Goal: Task Accomplishment & Management: Use online tool/utility

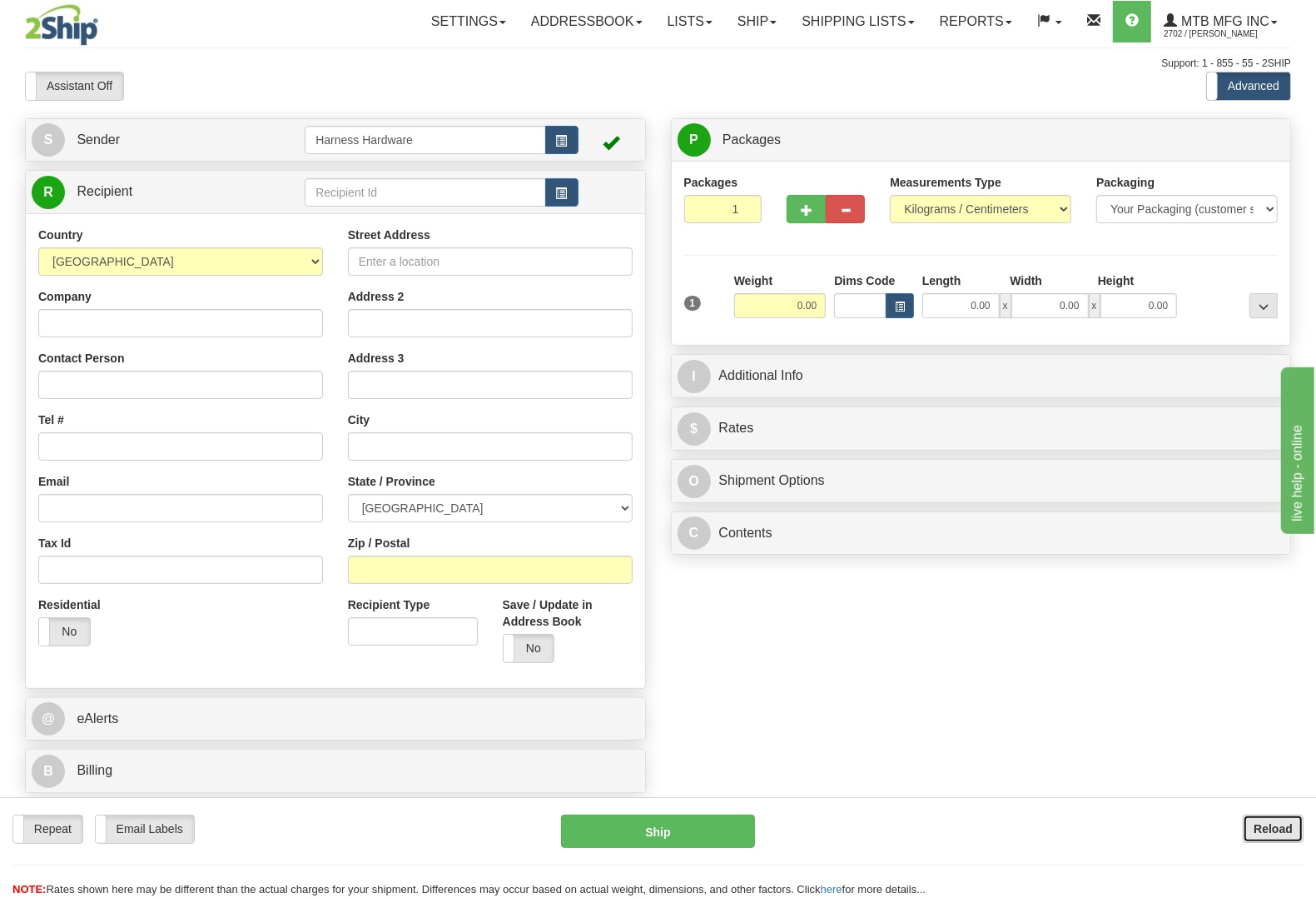
click at [950, 777] on button "Reload" at bounding box center [1273, 829] width 61 height 28
click at [339, 196] on input "text" at bounding box center [425, 192] width 241 height 28
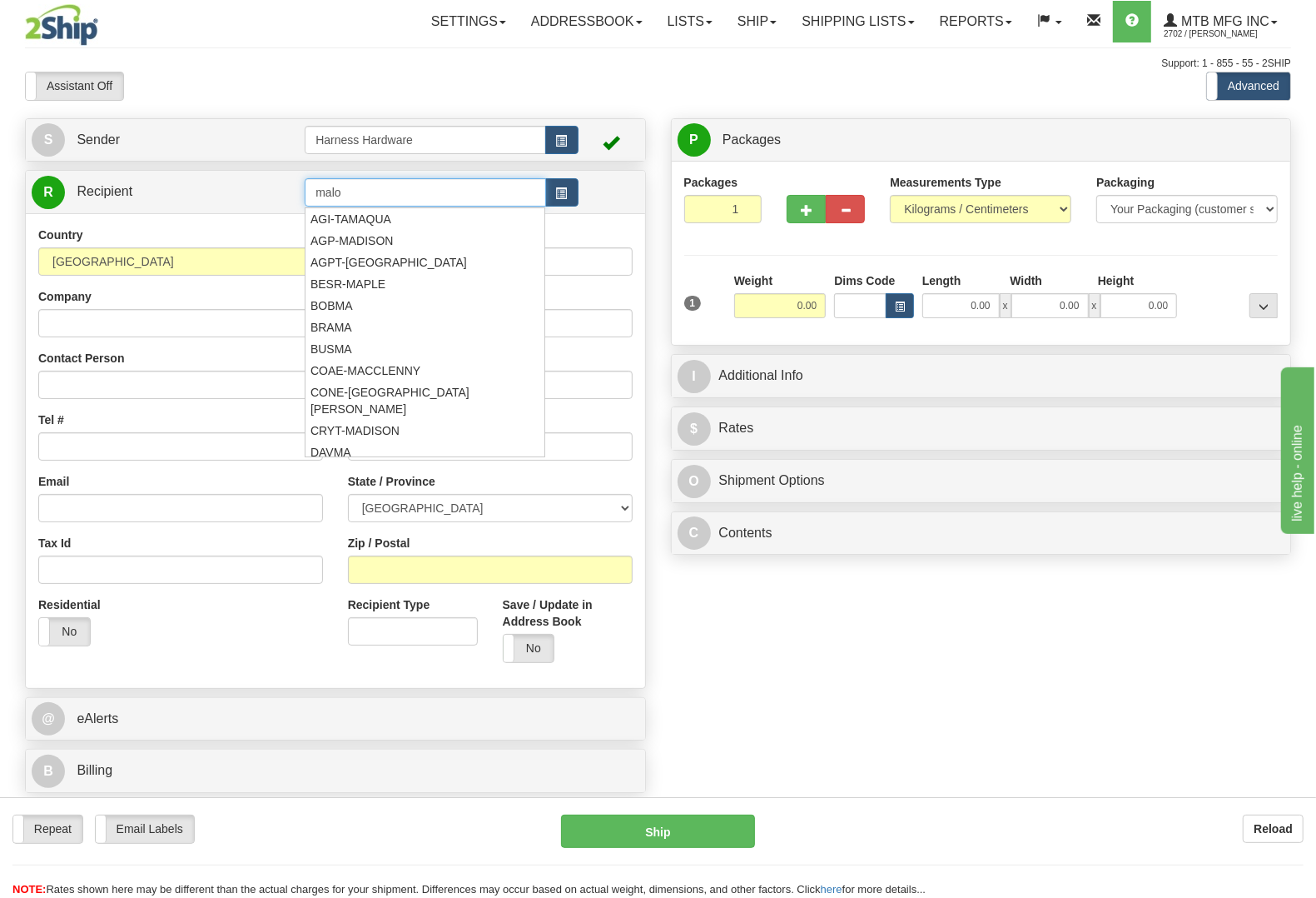
type input "malo"
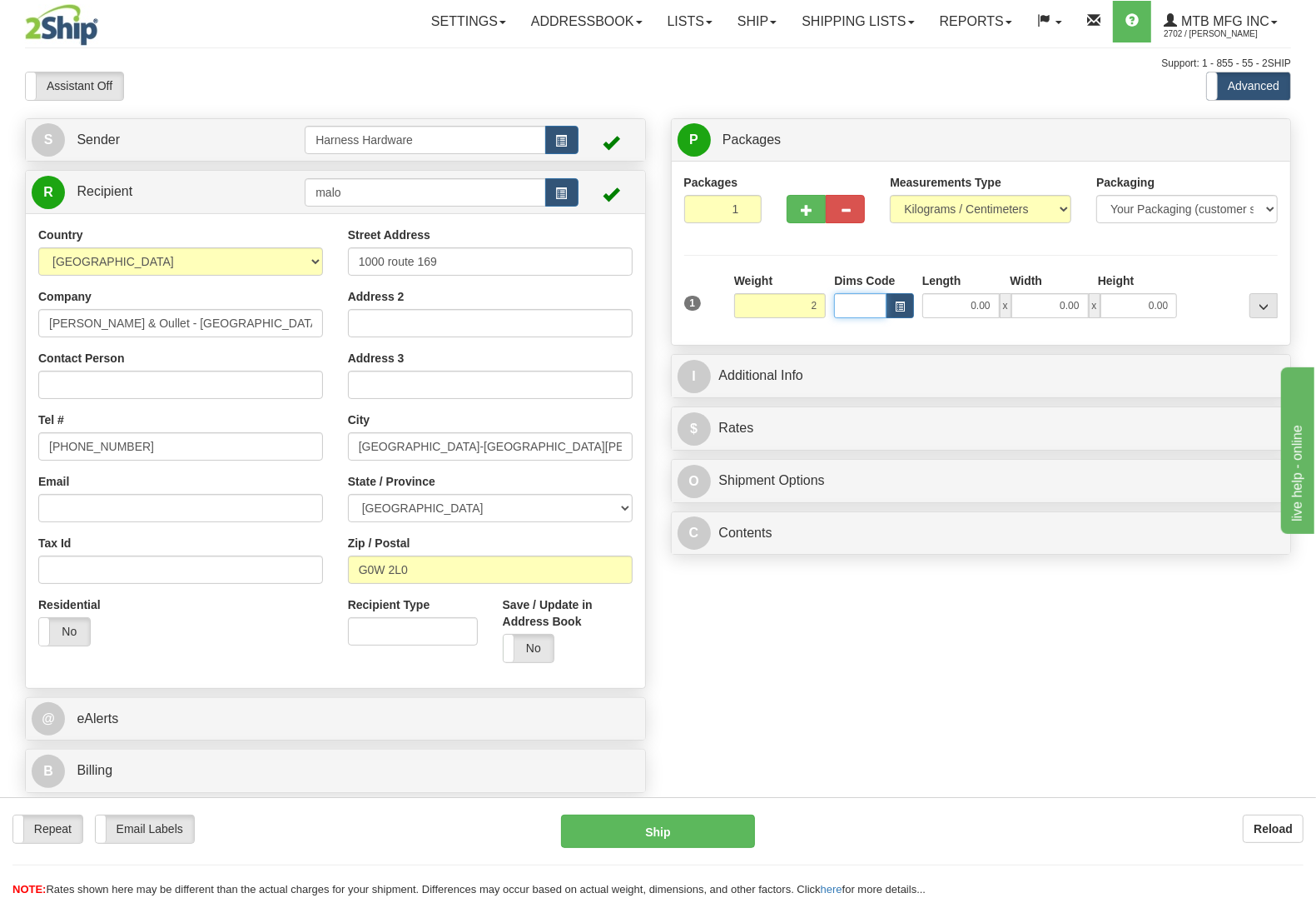
type input "2.00"
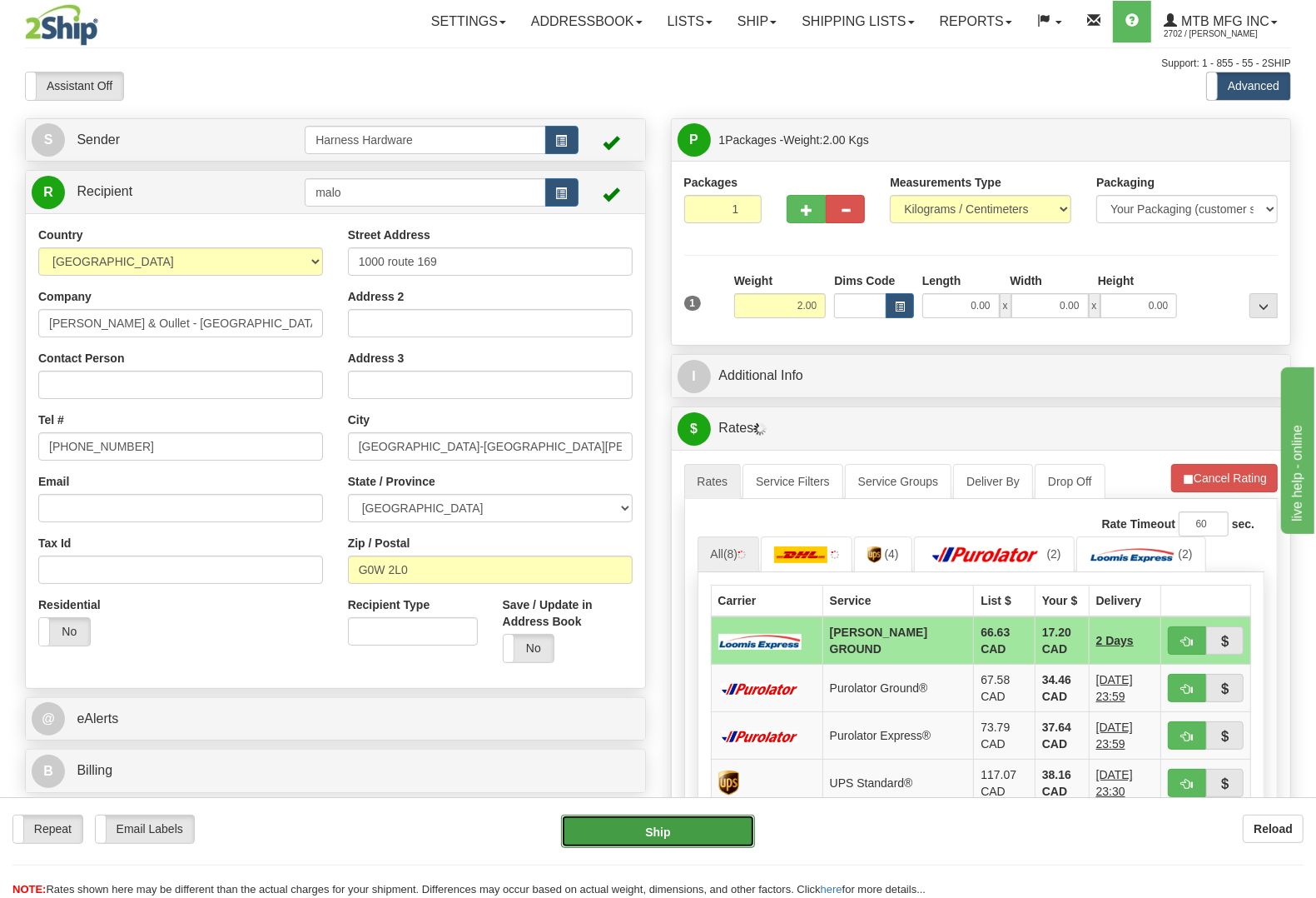
click at [667, 838] on button "Ship" at bounding box center [658, 831] width 194 height 33
type input "DD"
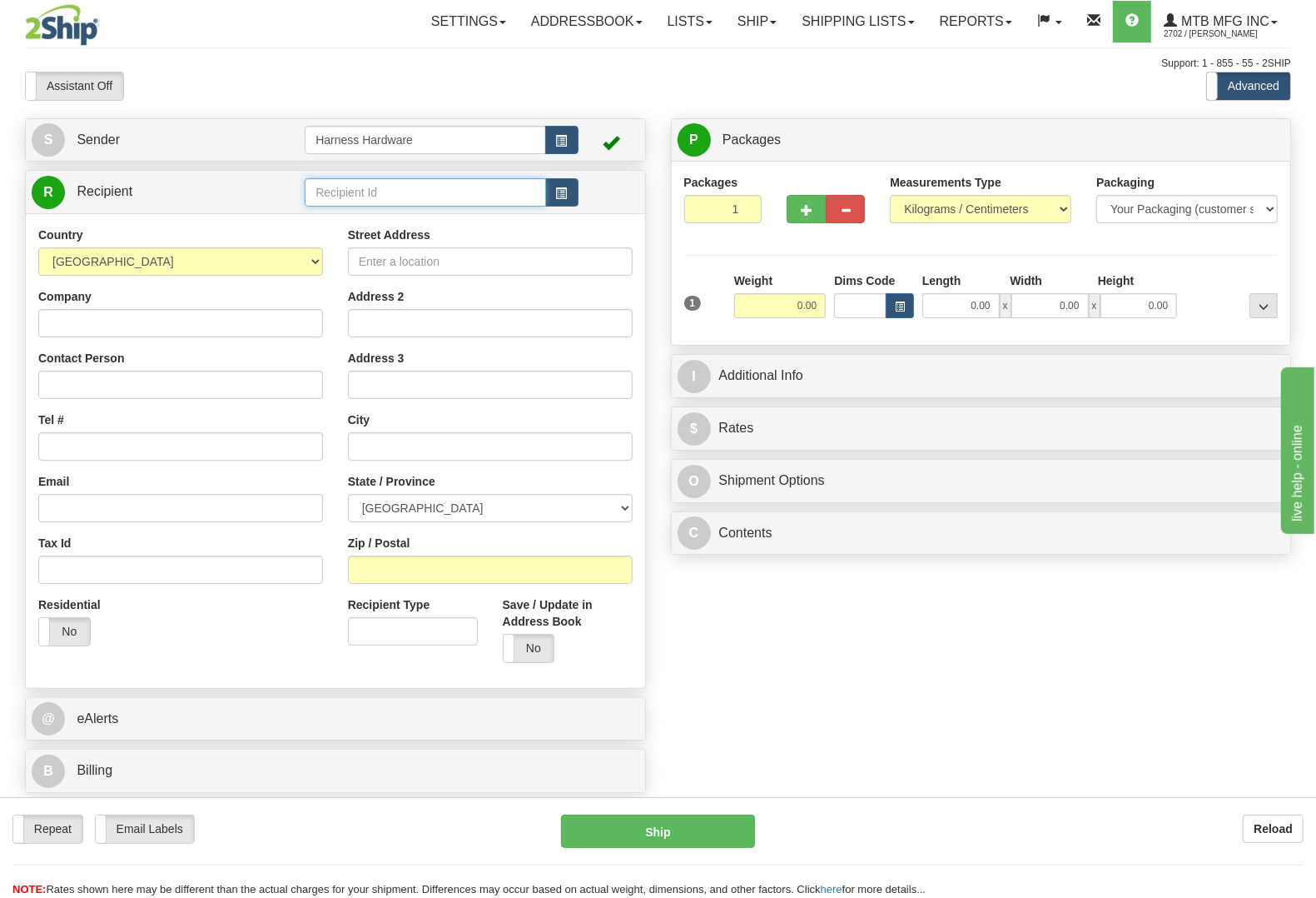
click at [387, 189] on input "text" at bounding box center [425, 192] width 241 height 28
type input "T"
type input "HIGP"
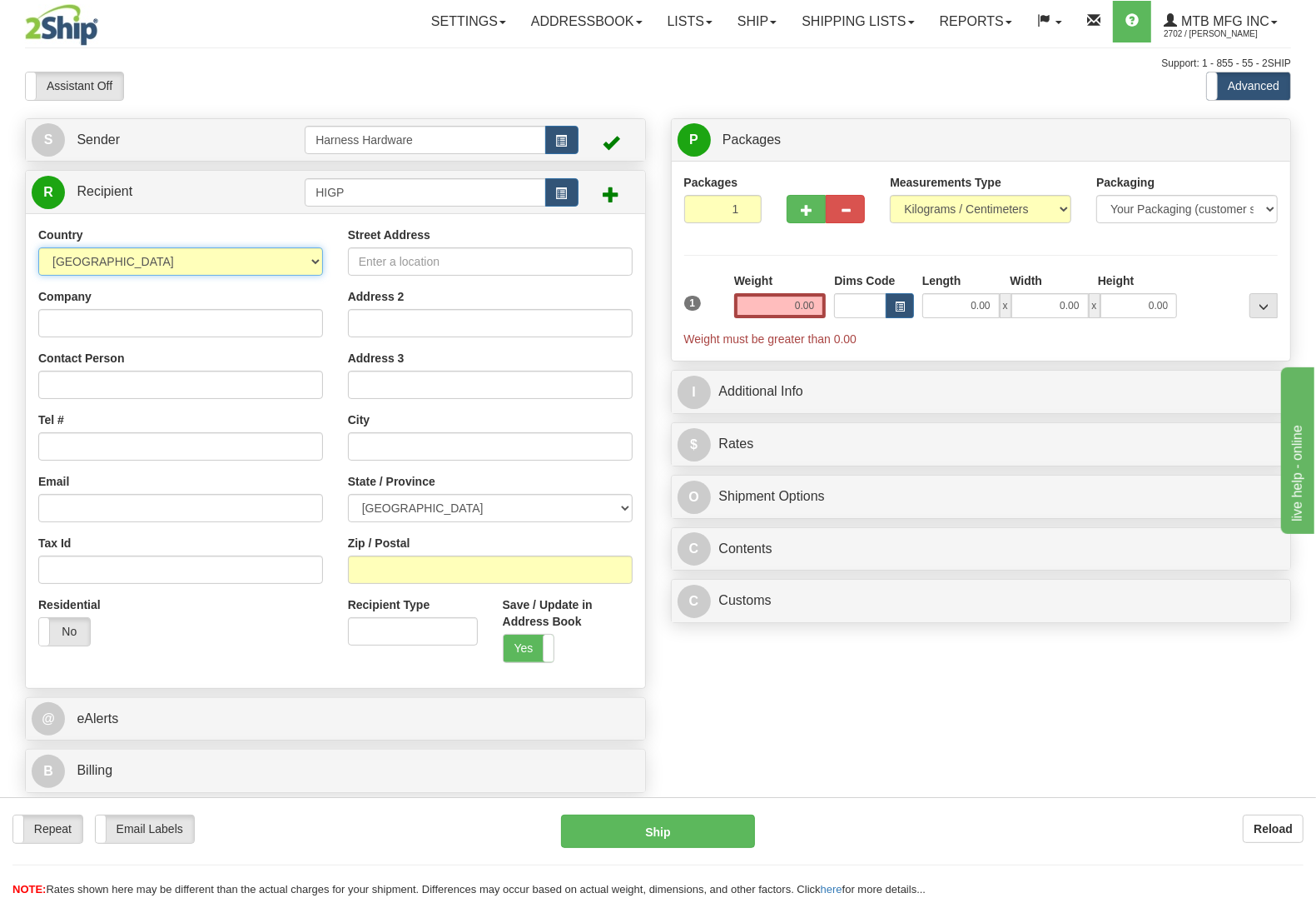
select select "US"
click at [92, 322] on input "Company" at bounding box center [180, 323] width 285 height 28
paste input "High Plains Tree and Sewer"
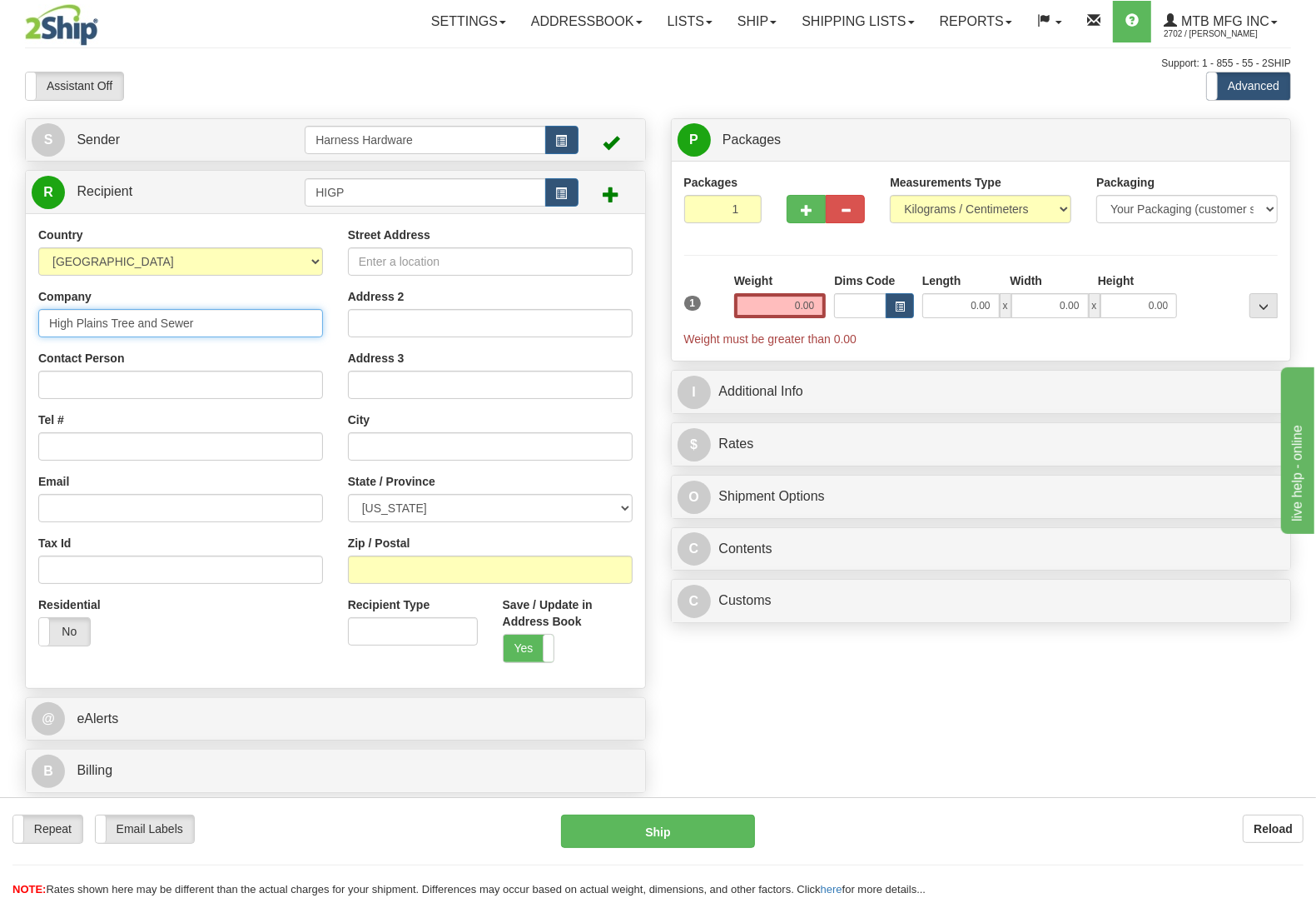
type input "High Plains Tree and Sewer"
click at [109, 375] on input "Contact Person" at bounding box center [180, 384] width 285 height 28
paste input "[PERSON_NAME]"
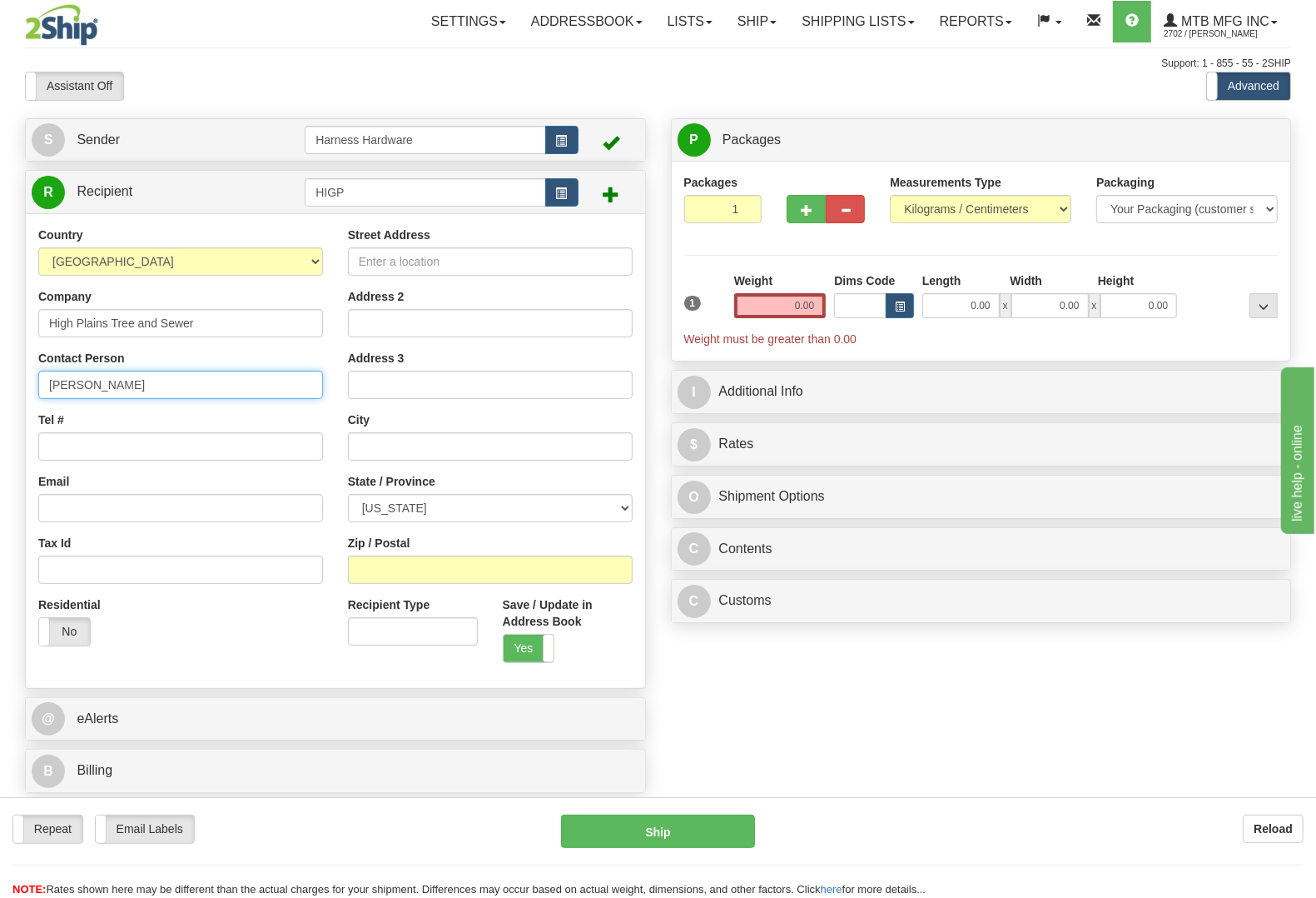
type input "[PERSON_NAME]"
click at [103, 446] on input "Tel #" at bounding box center [180, 446] width 285 height 28
paste input "[PHONE_NUMBER]"
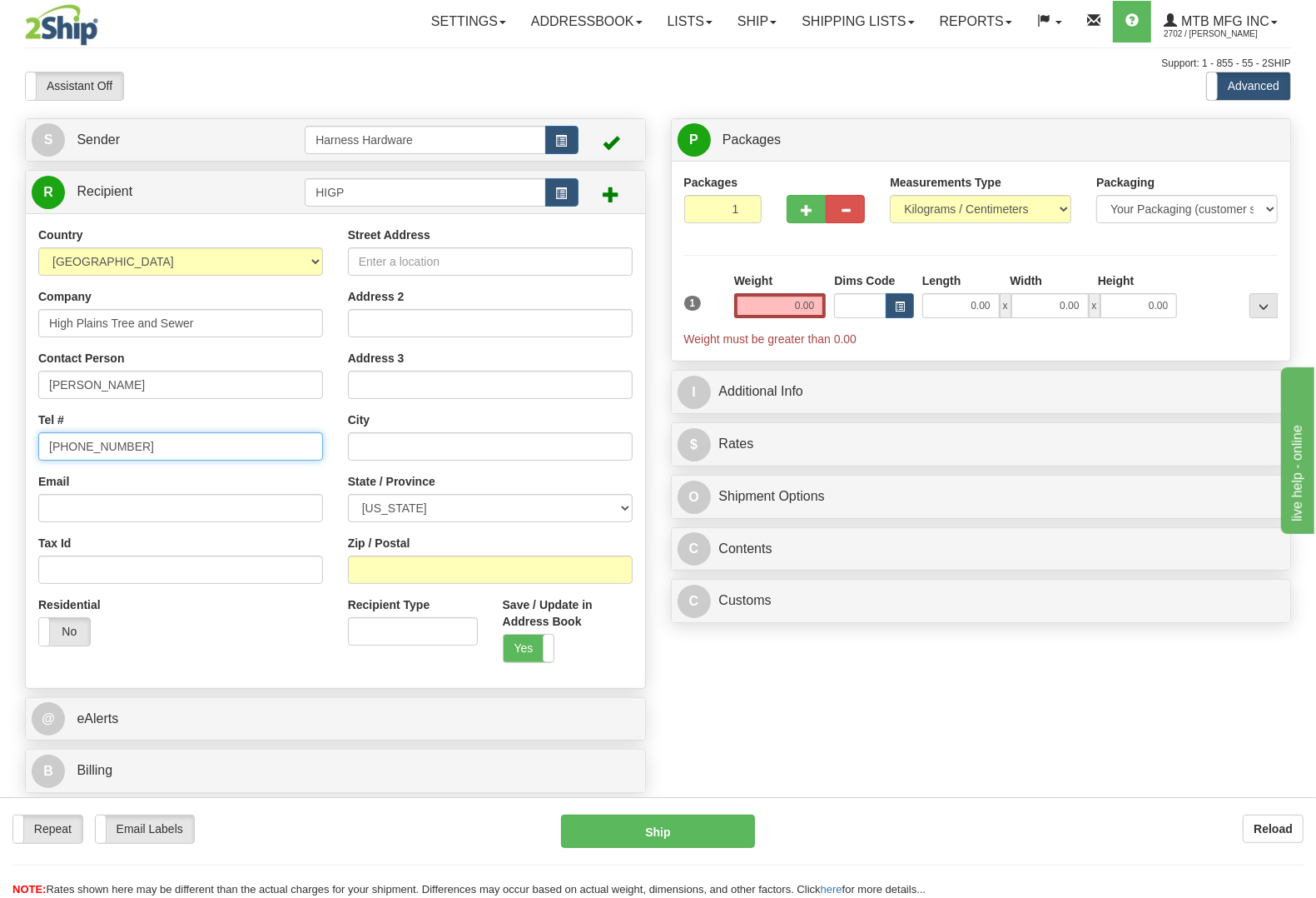
type input "[PHONE_NUMBER]"
click at [530, 267] on input "Street Address" at bounding box center [490, 261] width 285 height 28
paste input "[STREET_ADDRESS] E."
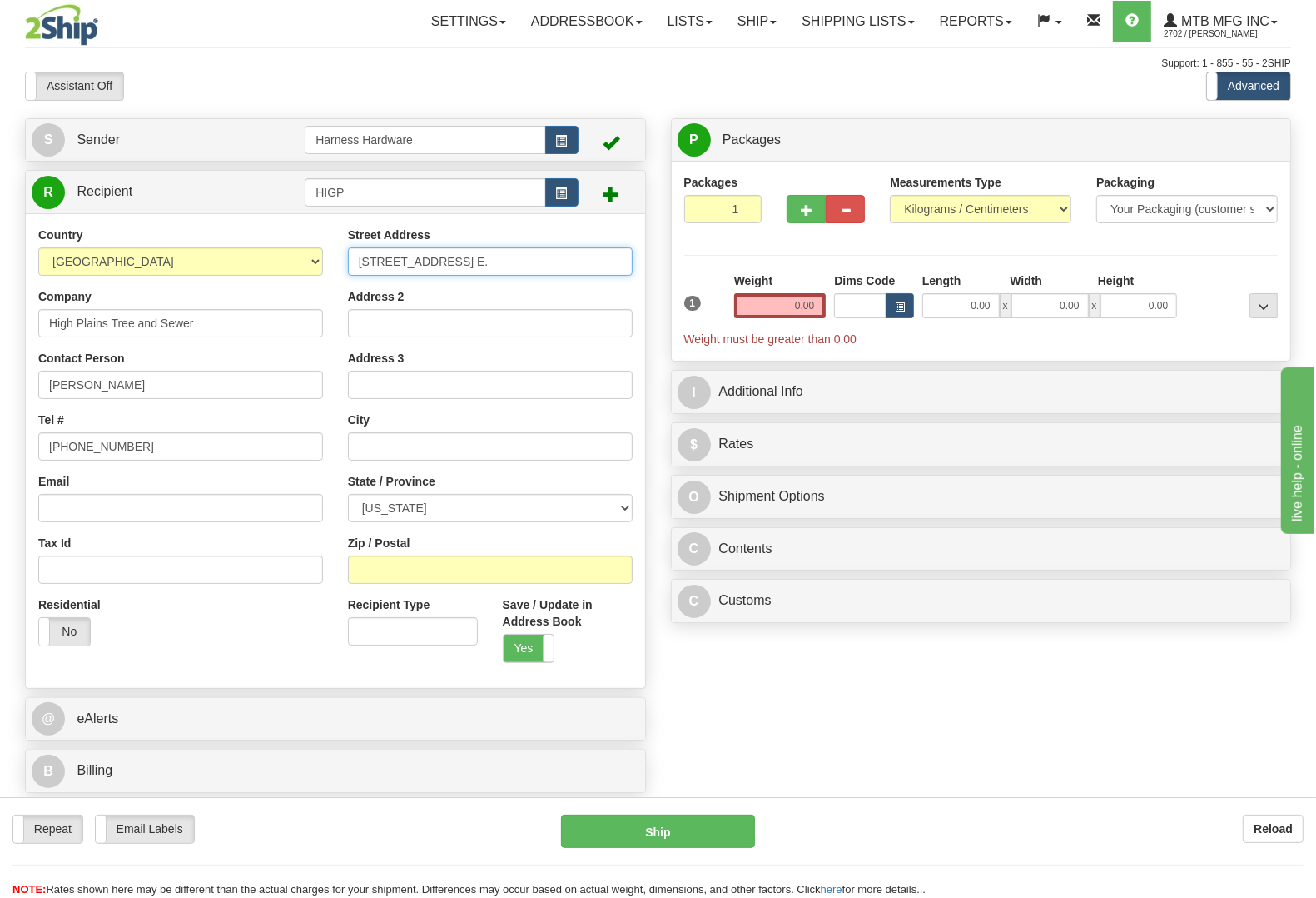
type input "[STREET_ADDRESS] E."
click at [441, 571] on input "Zip / Postal" at bounding box center [490, 569] width 285 height 28
paste input "57601"
type input "57601"
type input "MOBRIDGE"
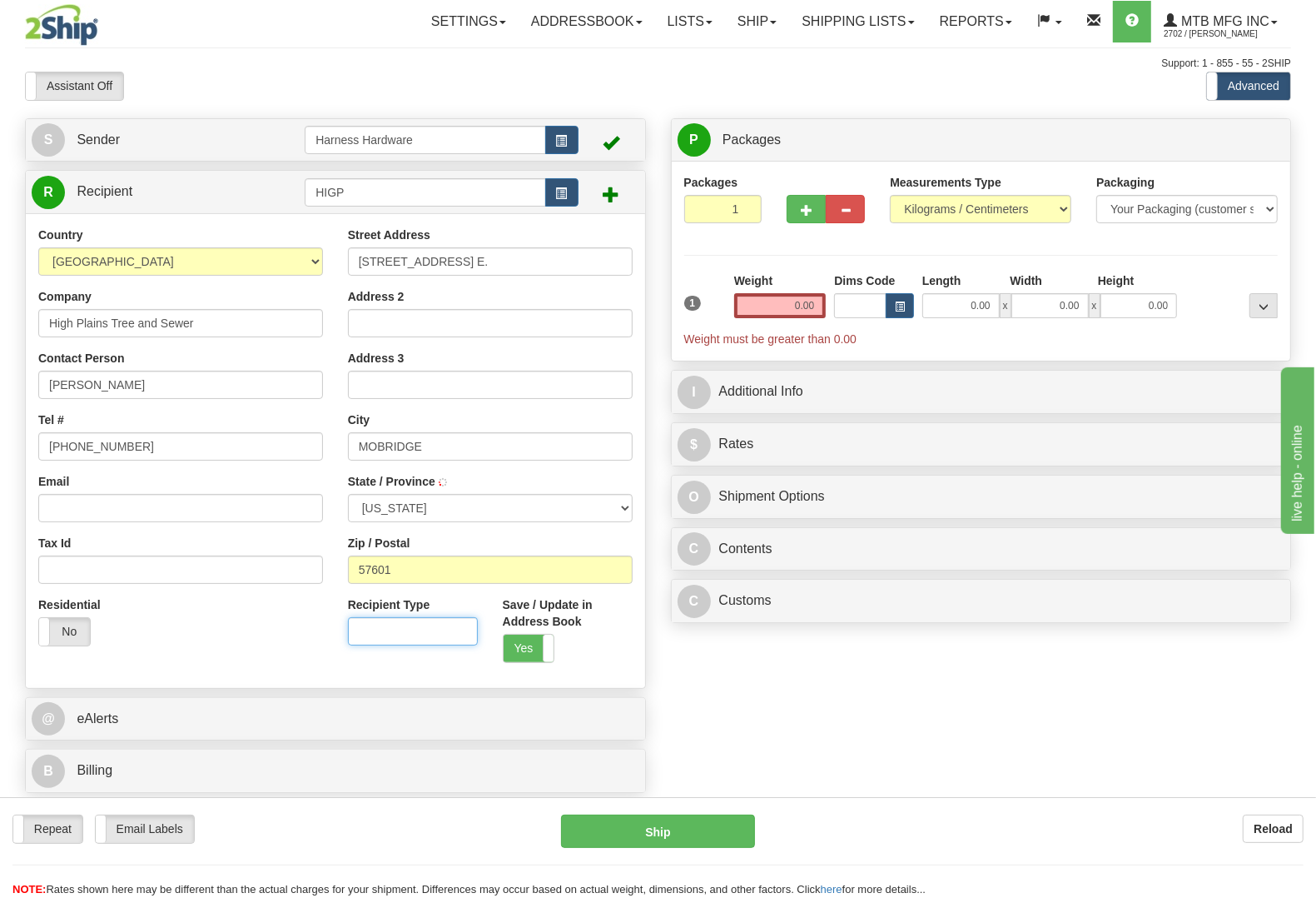
select select "SD"
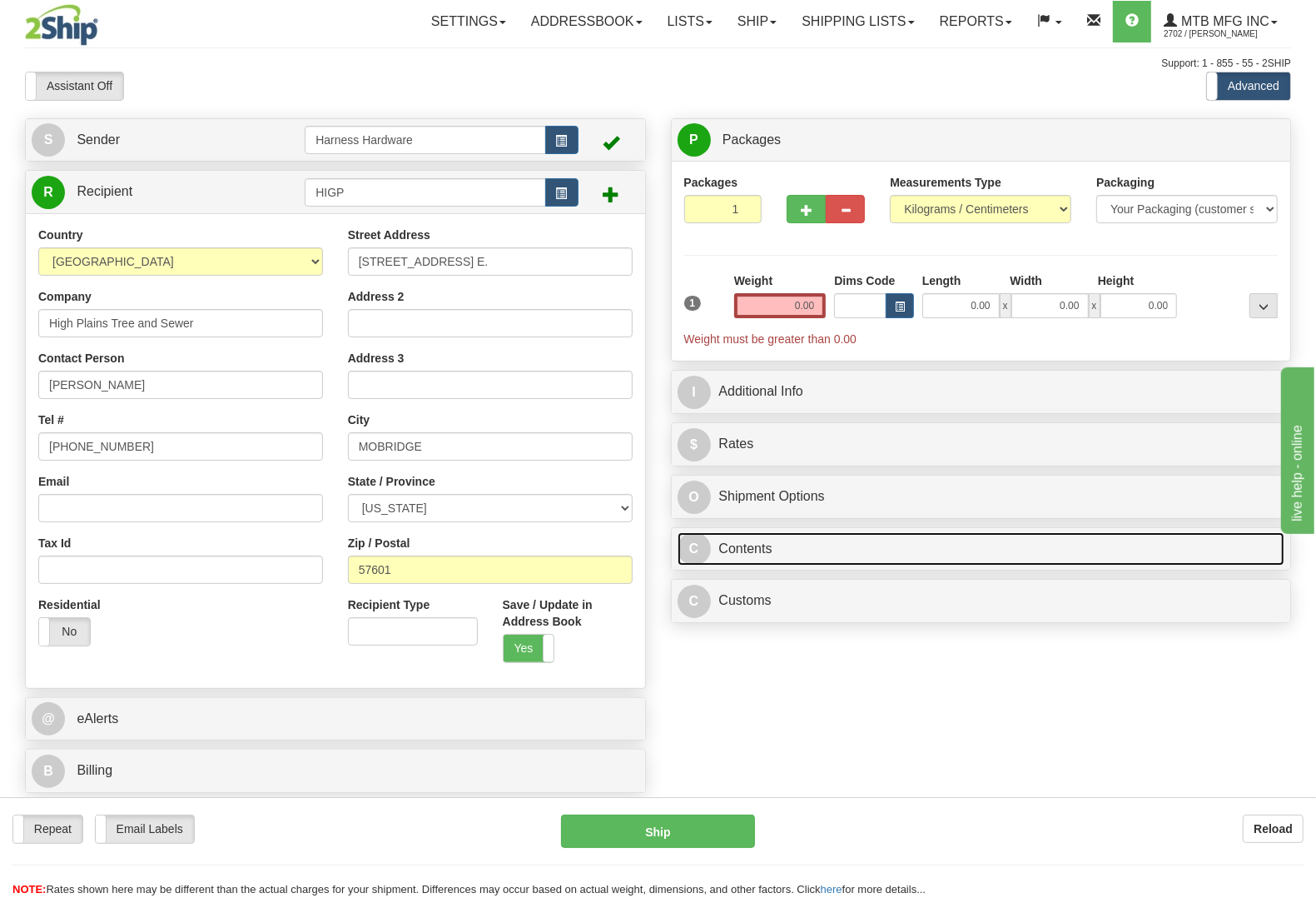
click at [776, 552] on link "C Contents" at bounding box center [982, 549] width 608 height 34
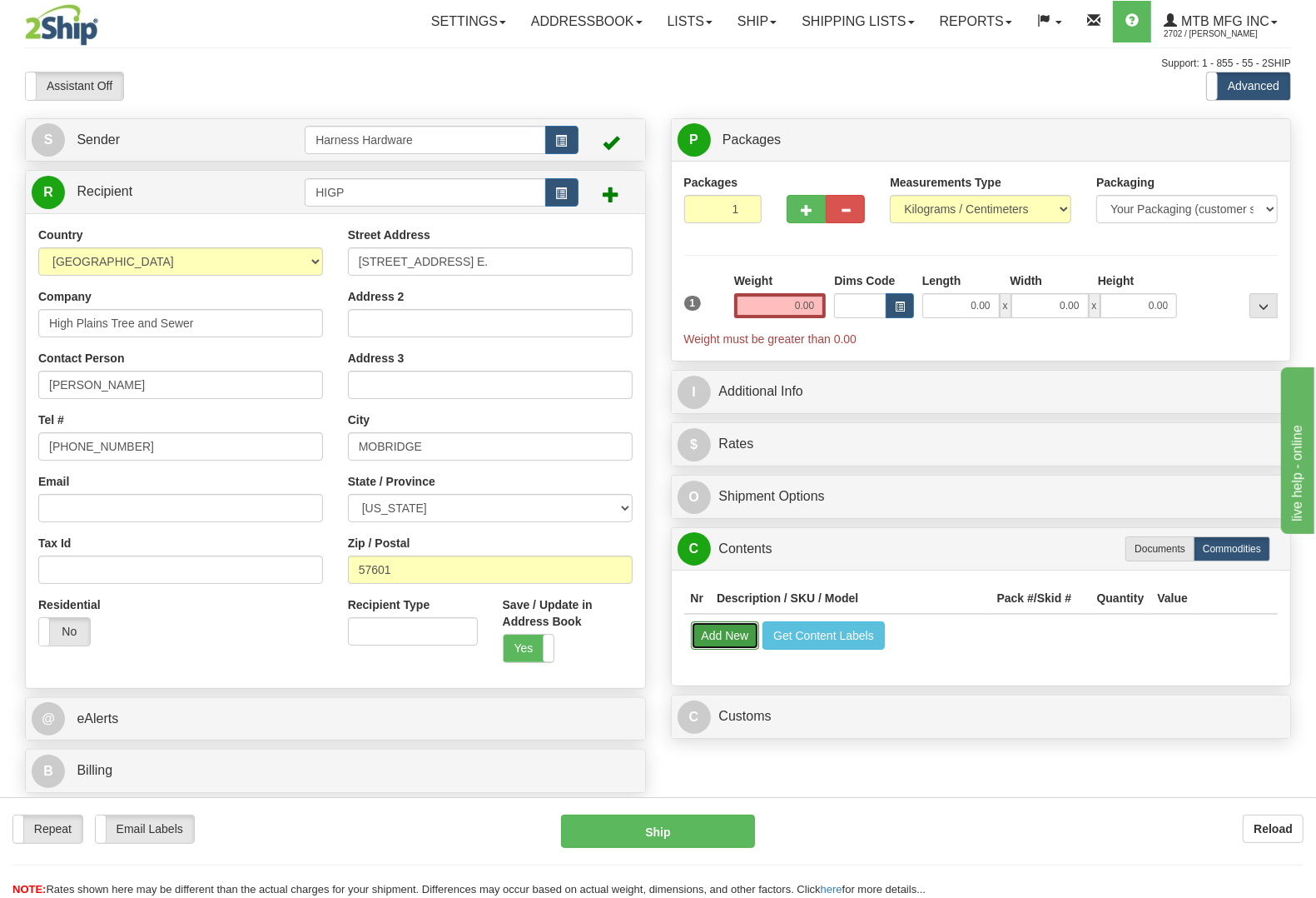
click at [745, 638] on button "Add New" at bounding box center [725, 635] width 69 height 28
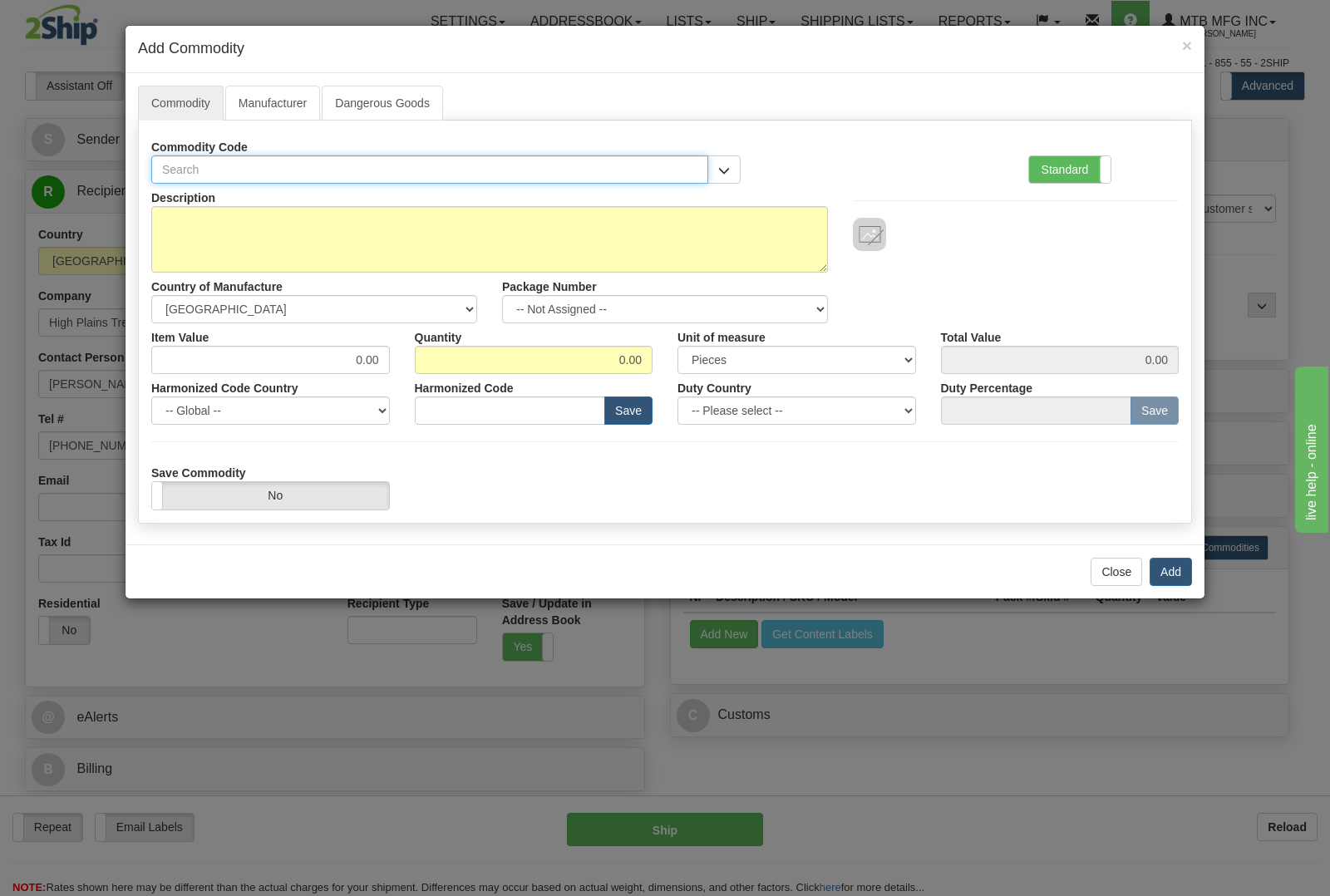
click at [347, 167] on input "text" at bounding box center [430, 169] width 557 height 28
type input "1627"
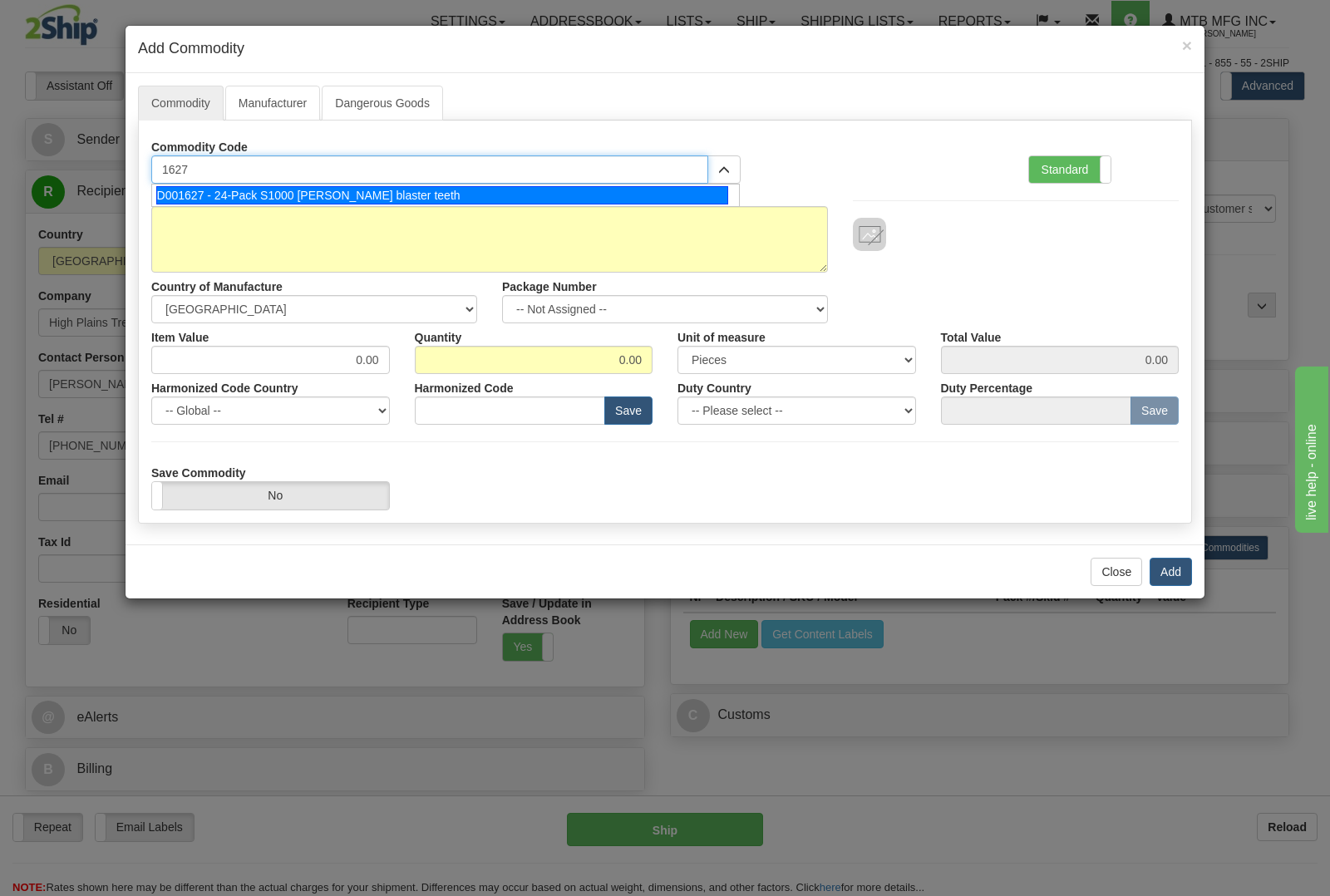
click at [377, 189] on div "D001627 - 24-Pack S1000 [PERSON_NAME] blaster teeth" at bounding box center [442, 195] width 573 height 19
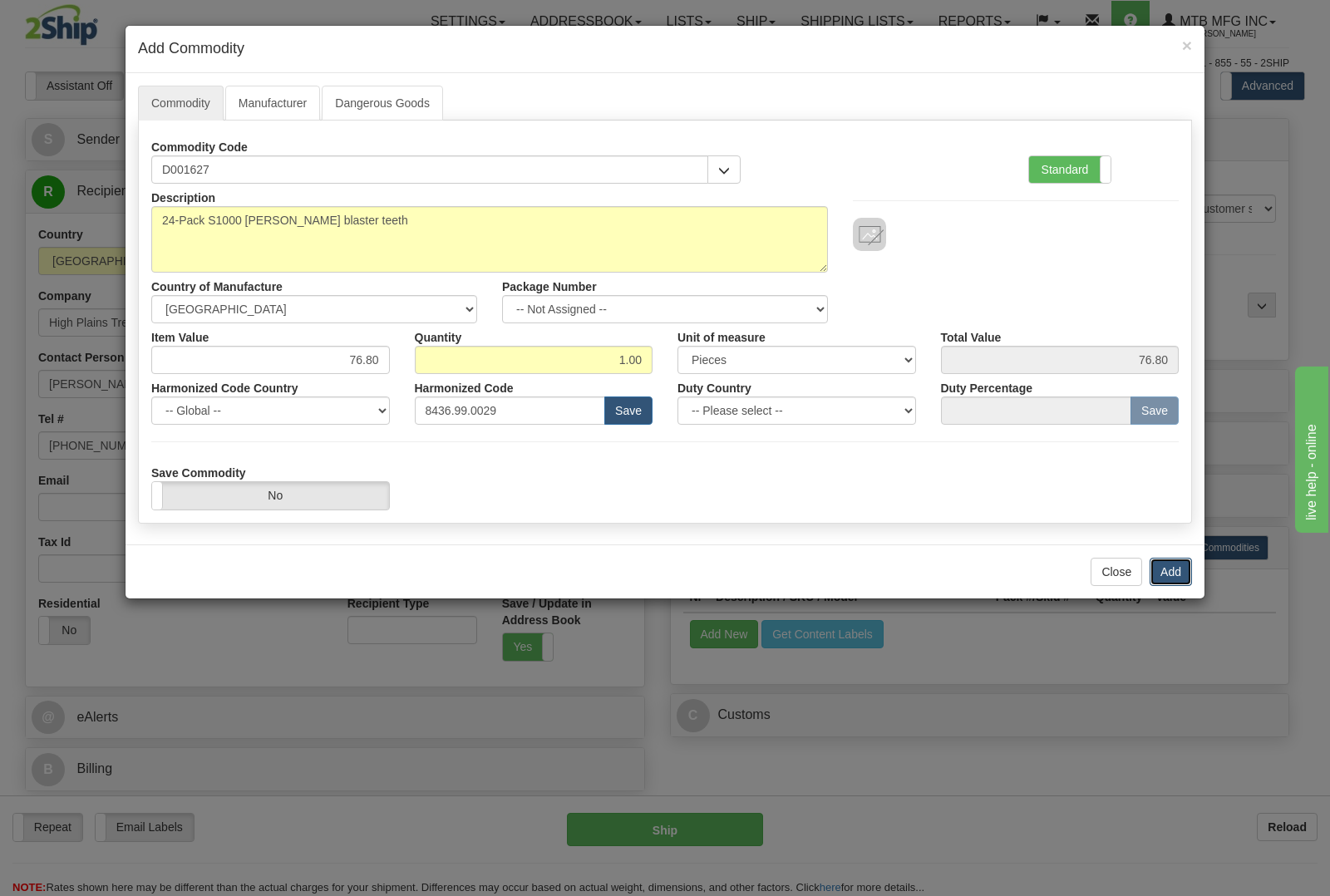
click at [1171, 576] on button "Add" at bounding box center [1171, 571] width 42 height 28
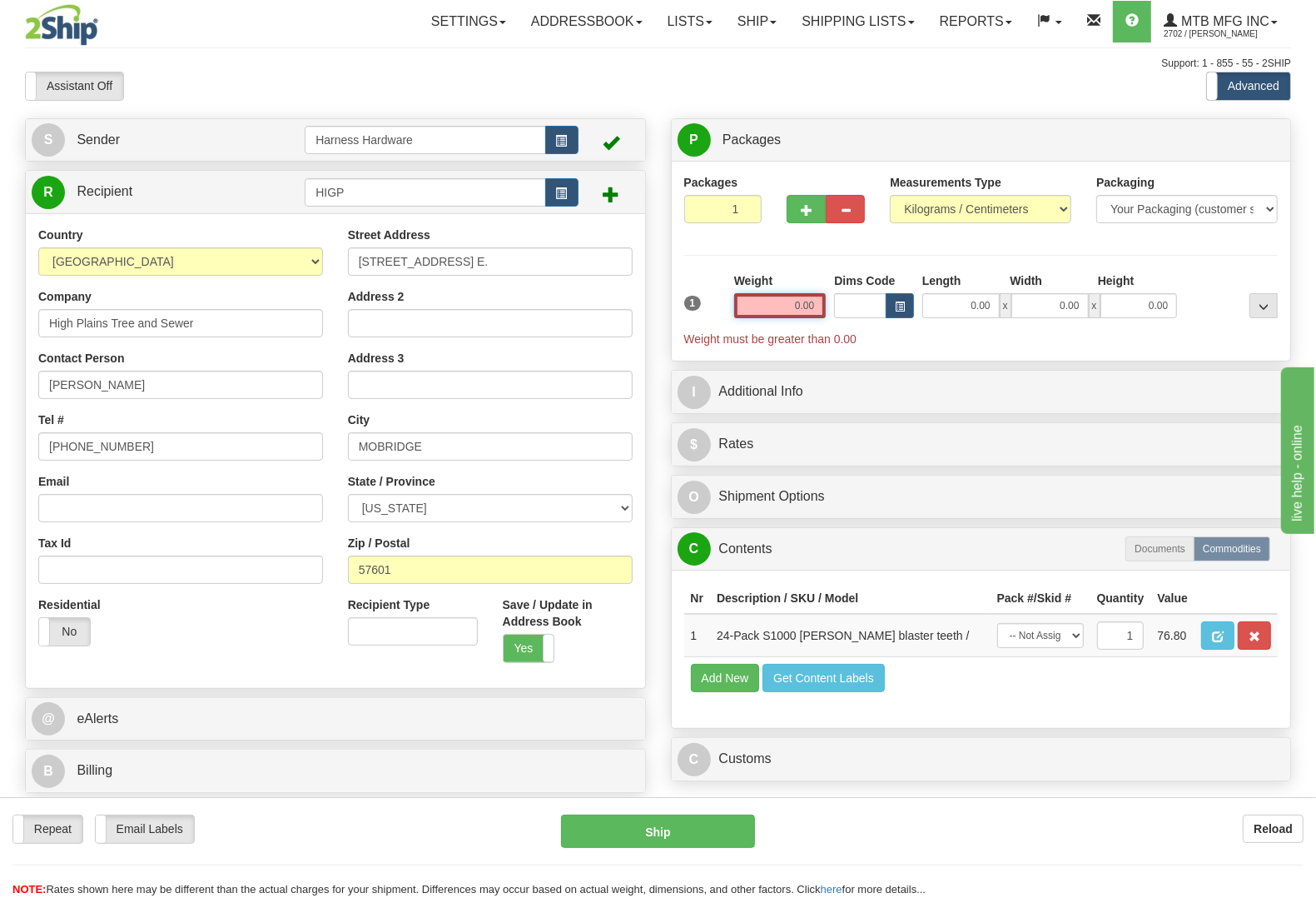
click at [768, 296] on input "0.00" at bounding box center [780, 306] width 93 height 25
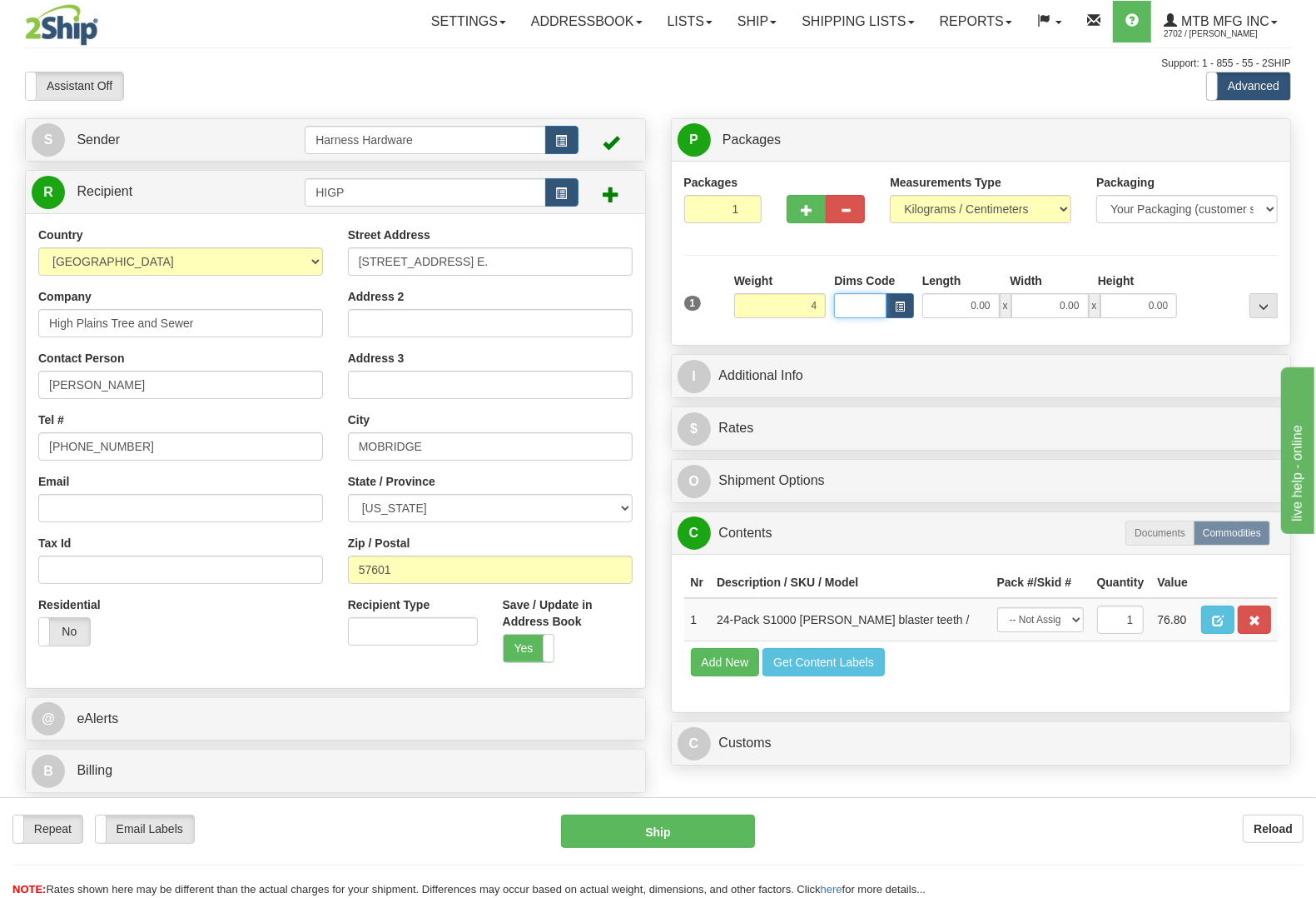
type input "4.00"
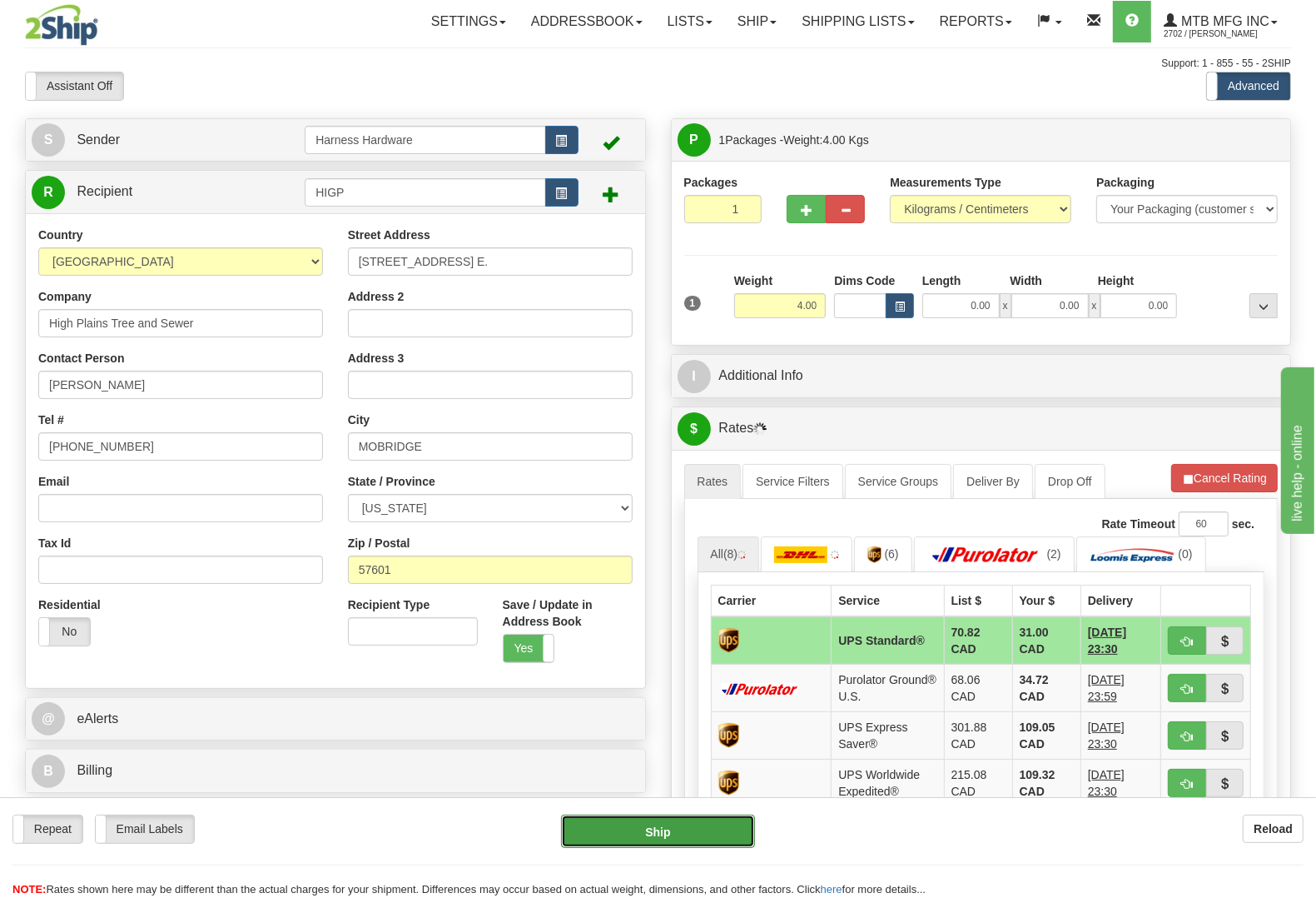
click at [660, 838] on button "Ship" at bounding box center [658, 831] width 194 height 33
type input "11"
